Goal: Answer question/provide support: Share knowledge or assist other users

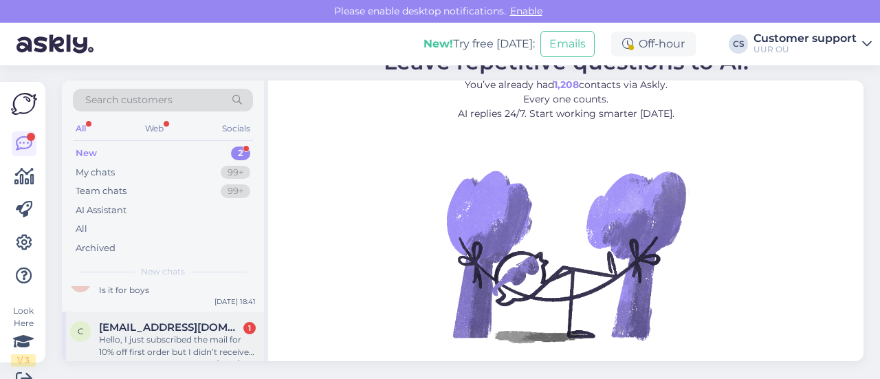
scroll to position [35, 0]
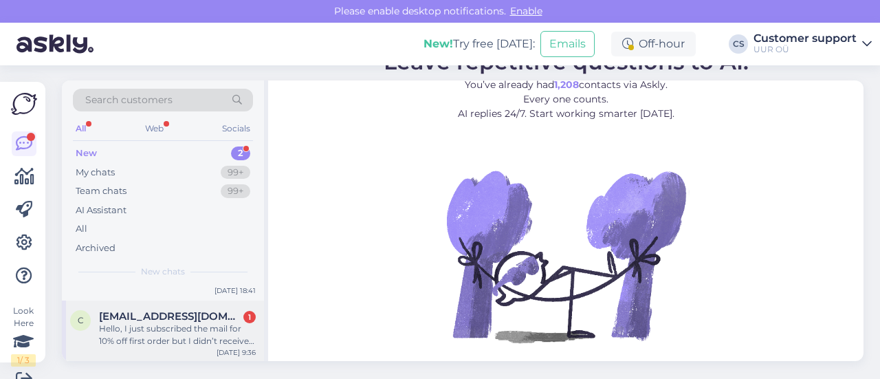
click at [172, 325] on div "Hello, I just subscribed the mail for 10% off first order but I didn’t receive …" at bounding box center [177, 334] width 157 height 25
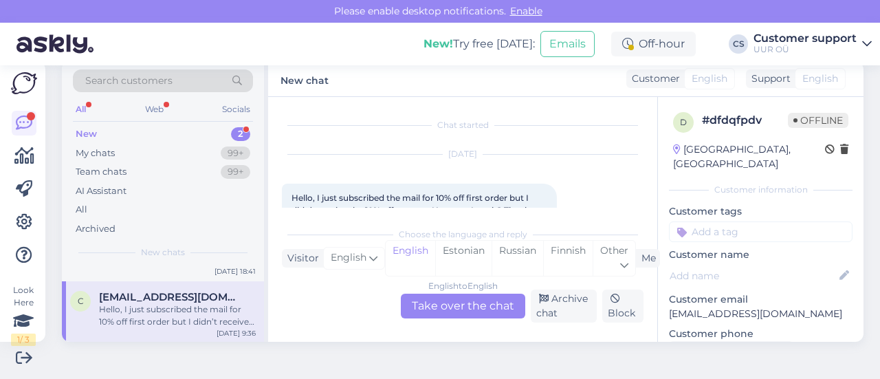
scroll to position [29, 0]
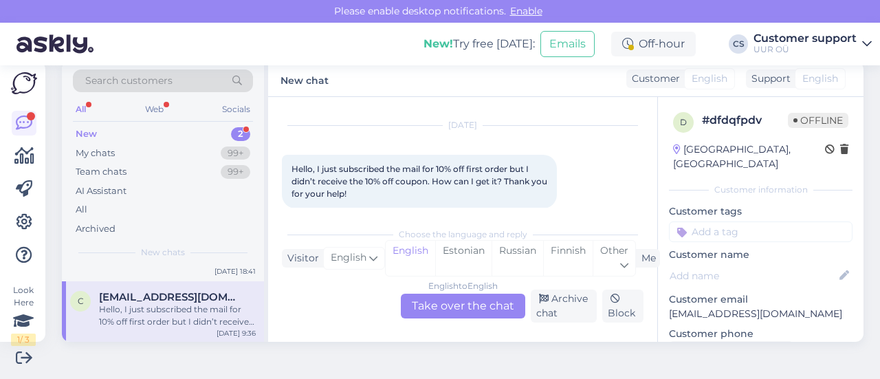
click at [474, 306] on div "English to English Take over the chat" at bounding box center [463, 306] width 124 height 25
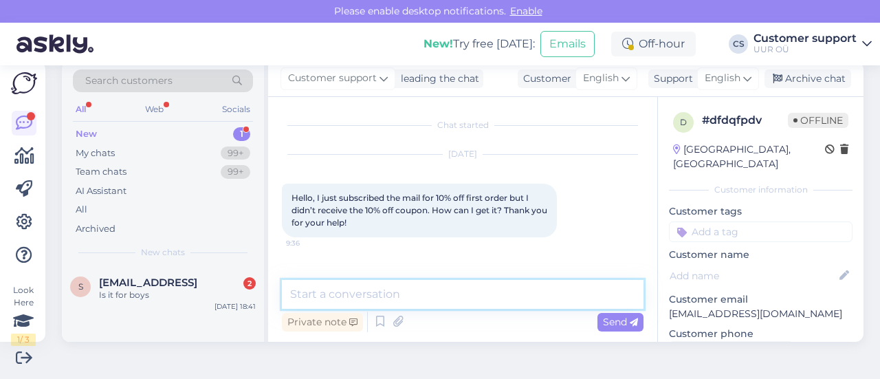
click at [349, 293] on textarea at bounding box center [463, 294] width 362 height 29
click at [425, 301] on textarea at bounding box center [463, 294] width 362 height 29
click at [394, 292] on textarea at bounding box center [463, 294] width 362 height 29
paste textarea "tjnwtxfj"
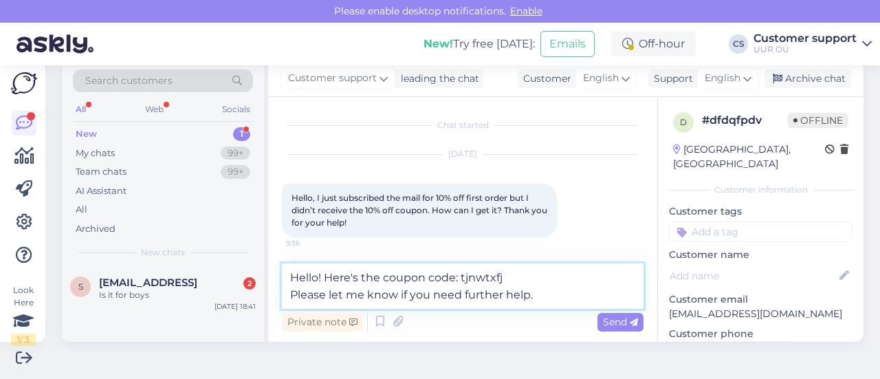
type textarea "Hello! Here's the coupon code: tjnwtxfj Please let me know if you need further …"
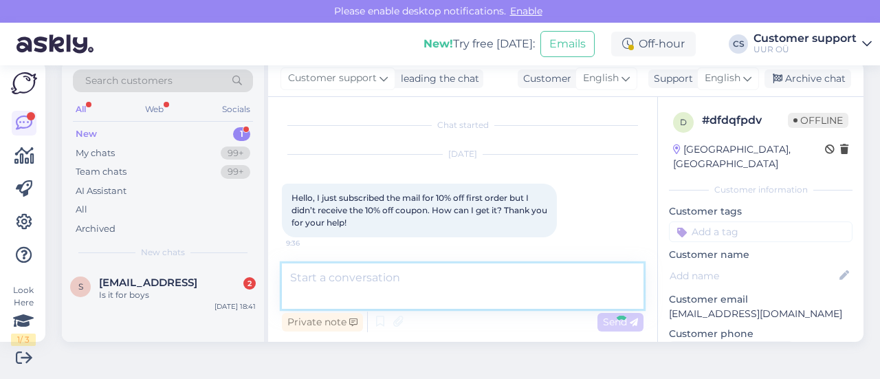
scroll to position [85, 0]
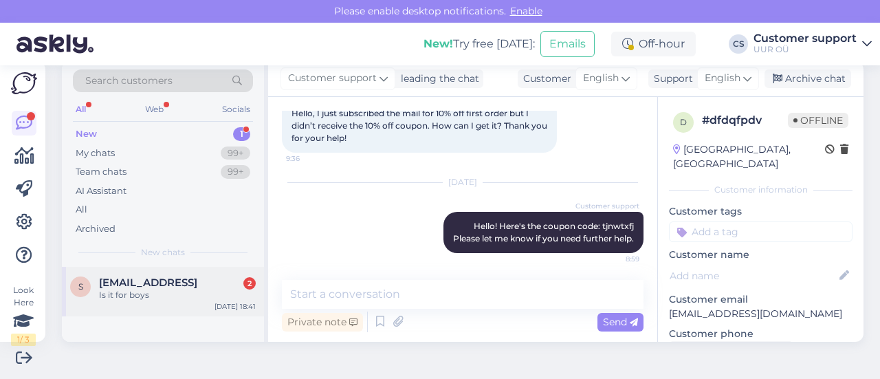
click at [157, 279] on span "[EMAIL_ADDRESS]" at bounding box center [148, 282] width 98 height 12
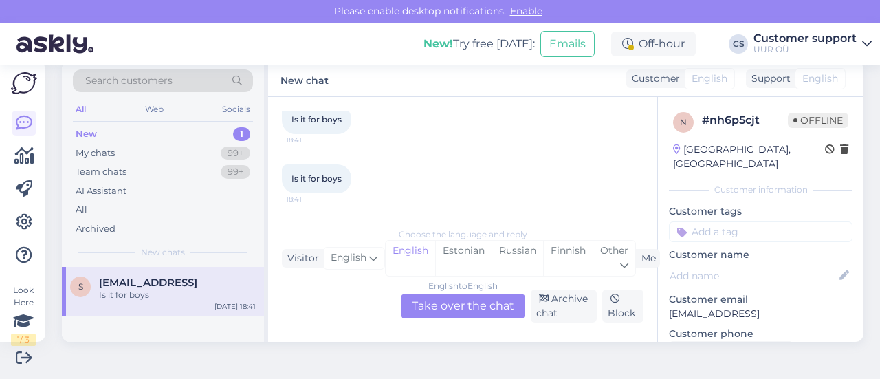
click at [479, 299] on div "English to English Take over the chat" at bounding box center [463, 306] width 124 height 25
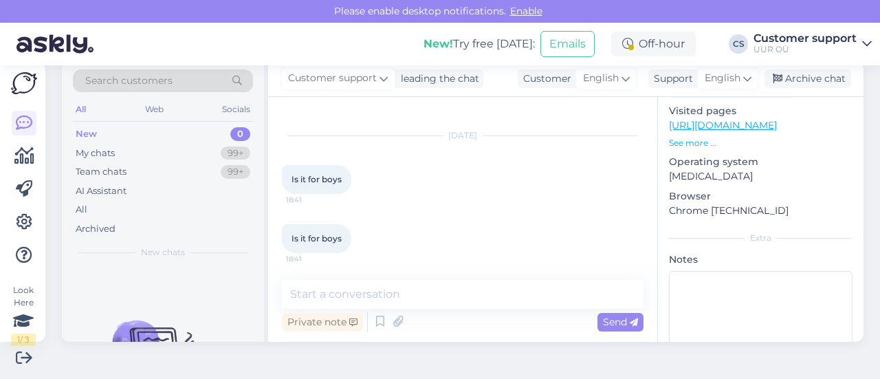
scroll to position [182, 0]
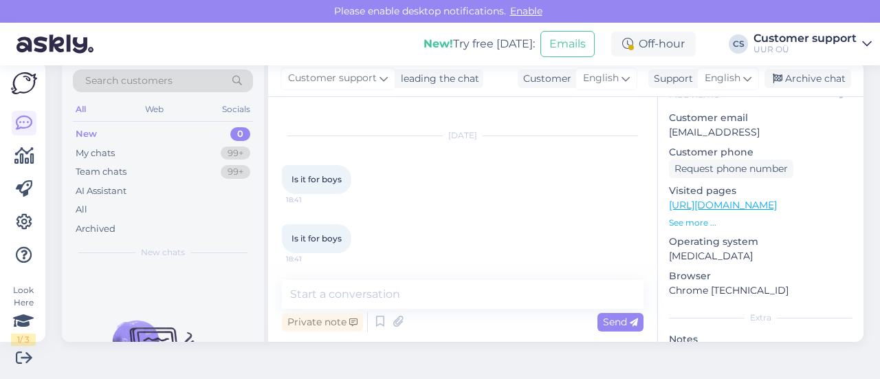
click at [761, 199] on link "[URL][DOMAIN_NAME]" at bounding box center [723, 205] width 108 height 12
click at [363, 285] on textarea at bounding box center [463, 294] width 362 height 29
paste textarea "Active Bike Shorts Warm Taupe"
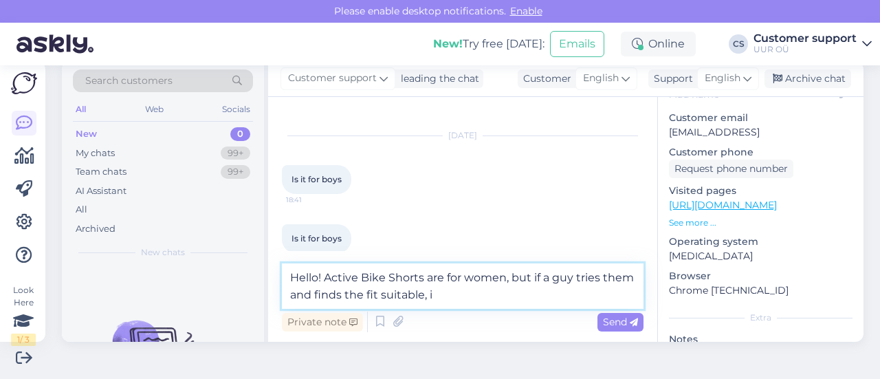
drag, startPoint x: 473, startPoint y: 296, endPoint x: 511, endPoint y: 276, distance: 43.1
click at [511, 276] on textarea "Hello! Active Bike Shorts are for women, but if a guy tries them and finds the …" at bounding box center [463, 285] width 362 height 45
type textarea "Hello! Active Bike Shorts are for women, but a guy can wear them aswell if they…"
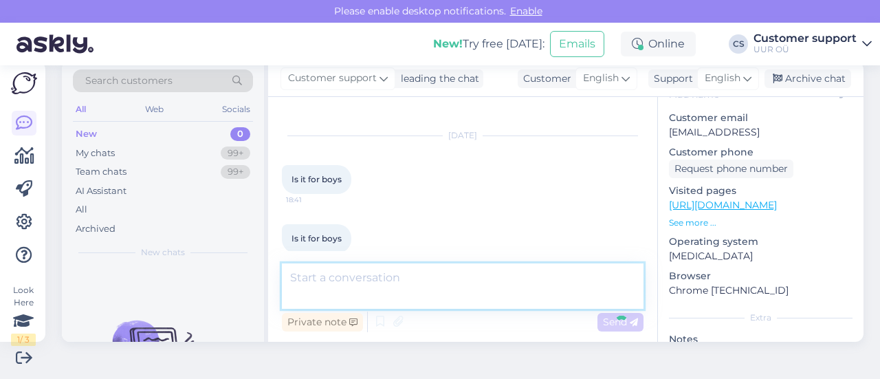
scroll to position [119, 0]
